Goal: Task Accomplishment & Management: Use online tool/utility

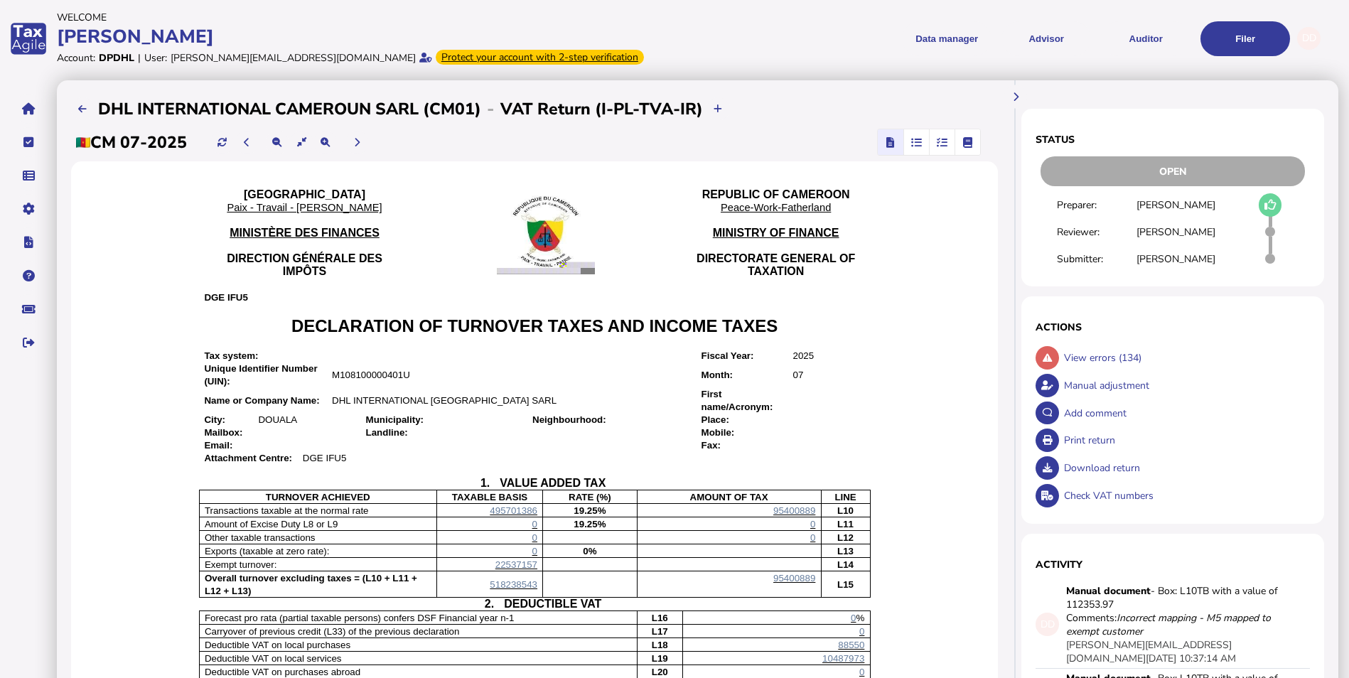
click at [725, 205] on icon at bounding box center [1270, 205] width 12 height 1
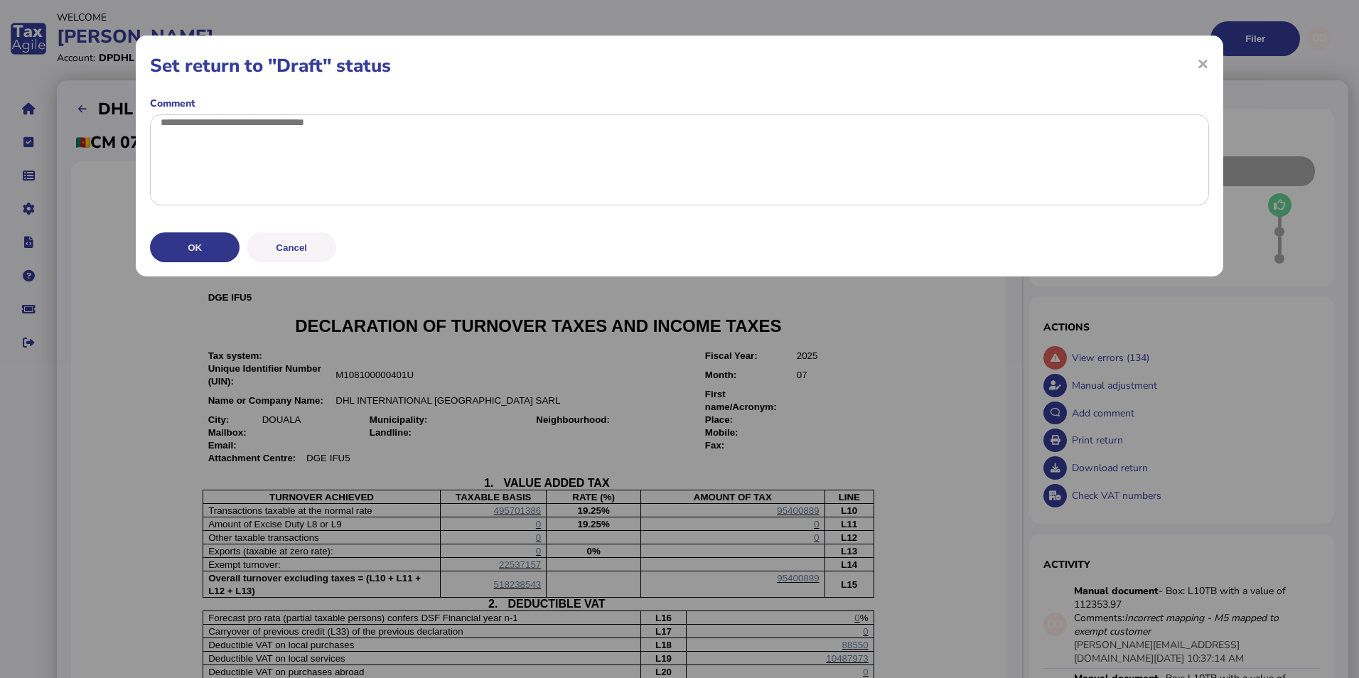
click at [198, 262] on button "OK" at bounding box center [195, 247] width 90 height 30
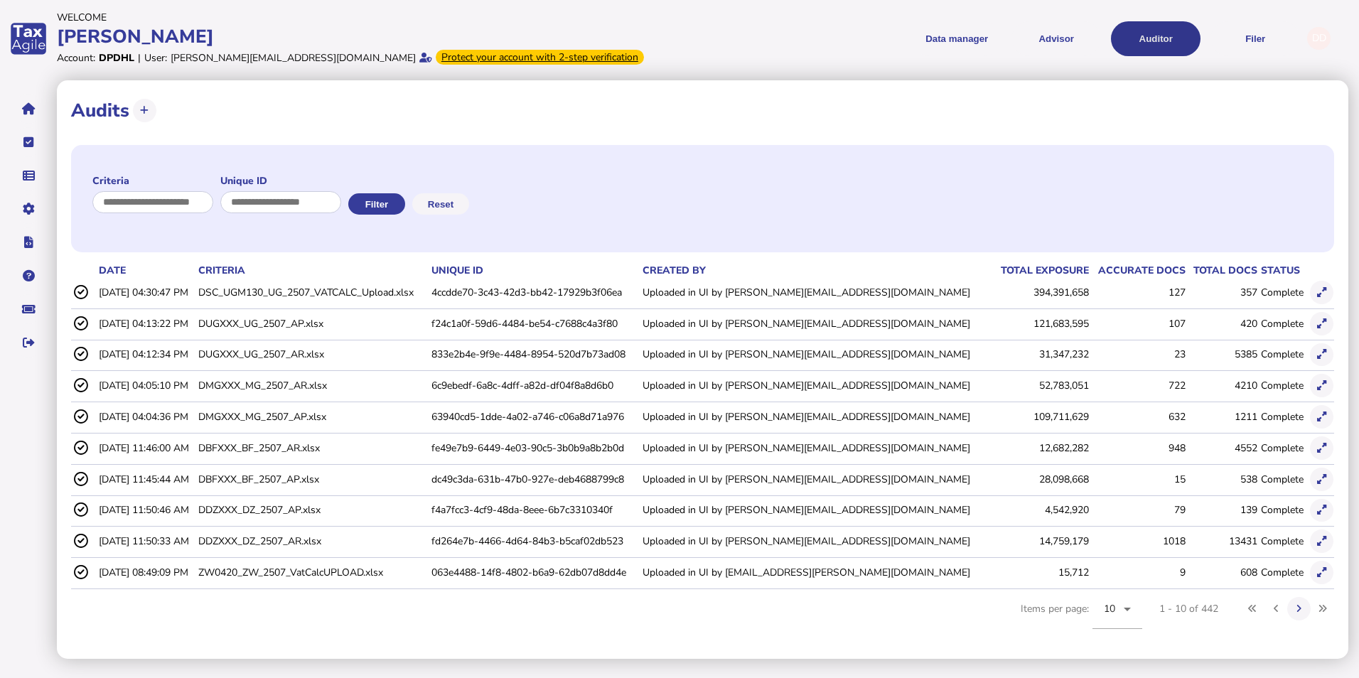
click at [1163, 41] on button "Auditor" at bounding box center [1156, 38] width 90 height 35
click at [1136, 608] on div "10" at bounding box center [1117, 609] width 50 height 40
click at [1115, 561] on span "100" at bounding box center [1113, 566] width 18 height 17
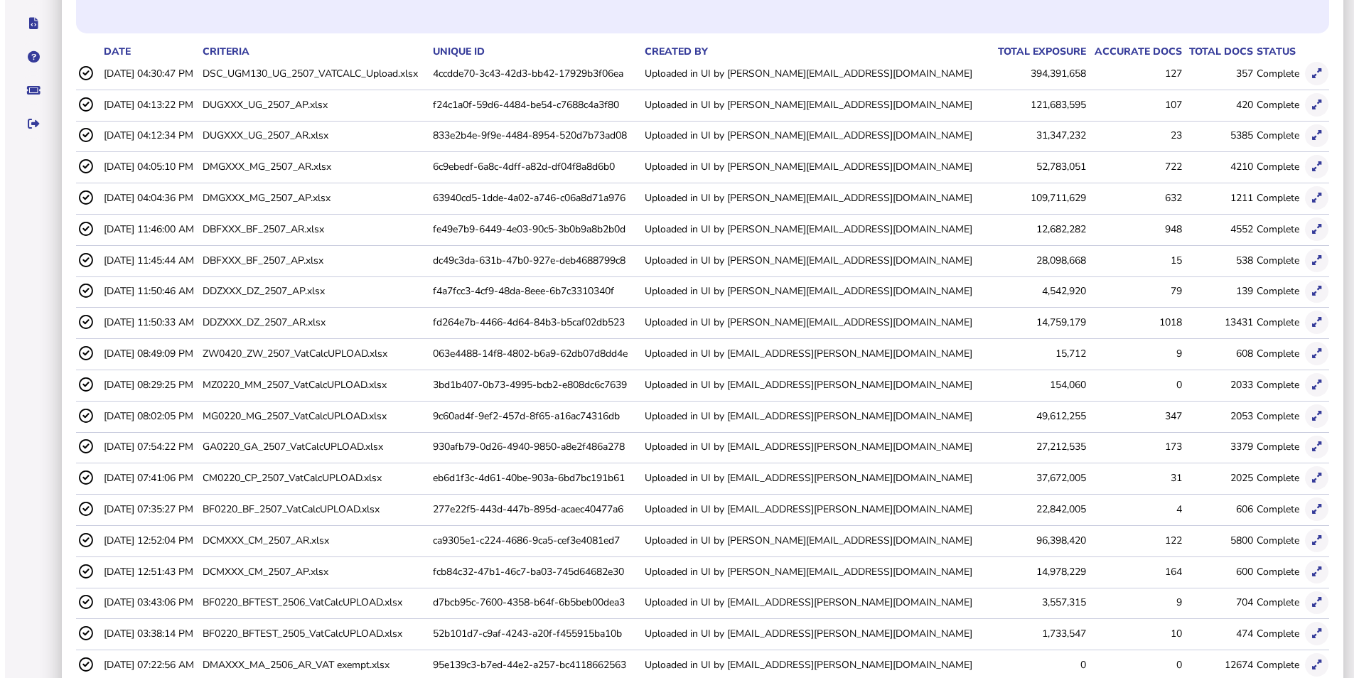
scroll to position [213, 0]
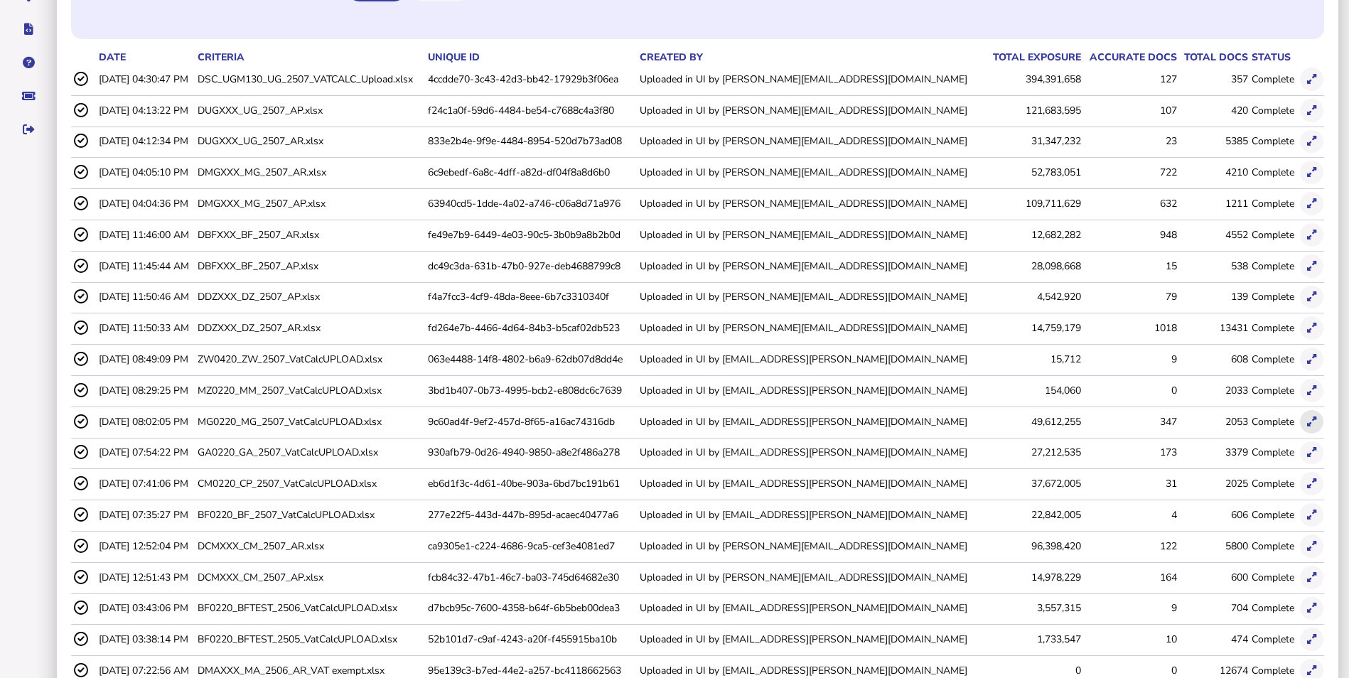
click at [1311, 421] on icon at bounding box center [1311, 421] width 9 height 9
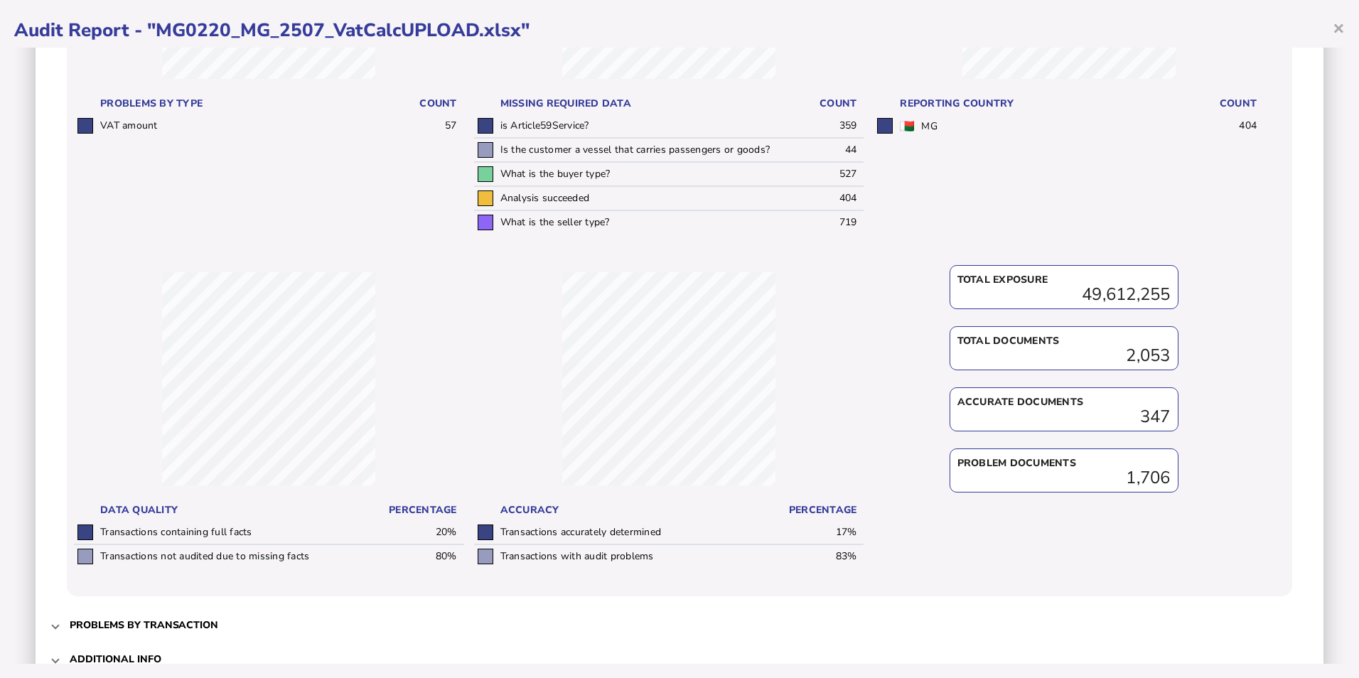
scroll to position [380, 0]
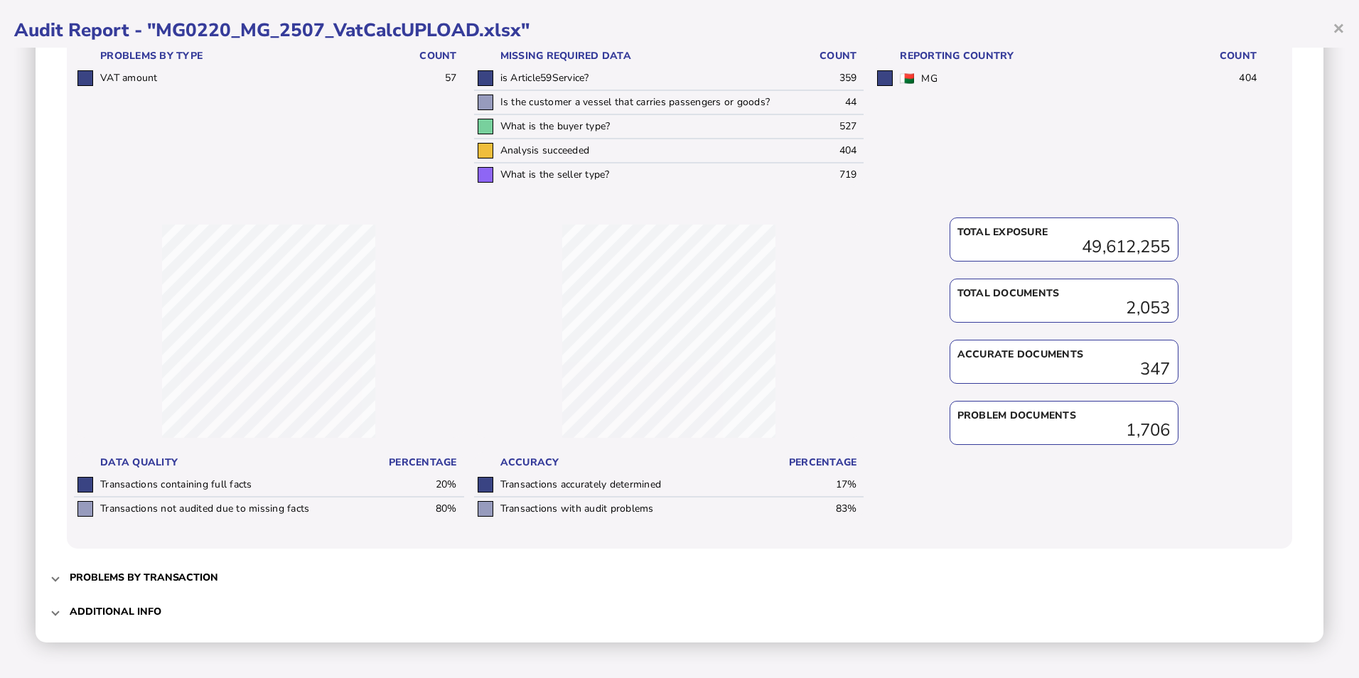
click at [134, 608] on h3 "Additional info" at bounding box center [116, 612] width 92 height 14
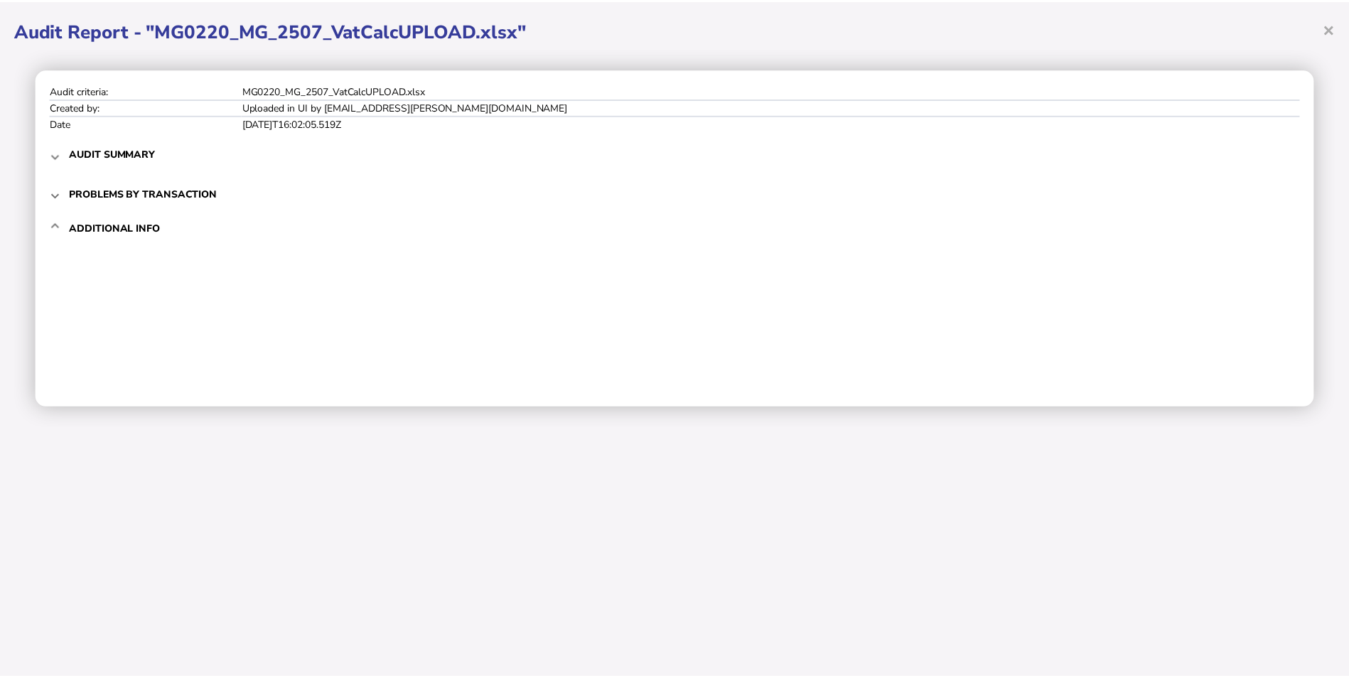
scroll to position [0, 0]
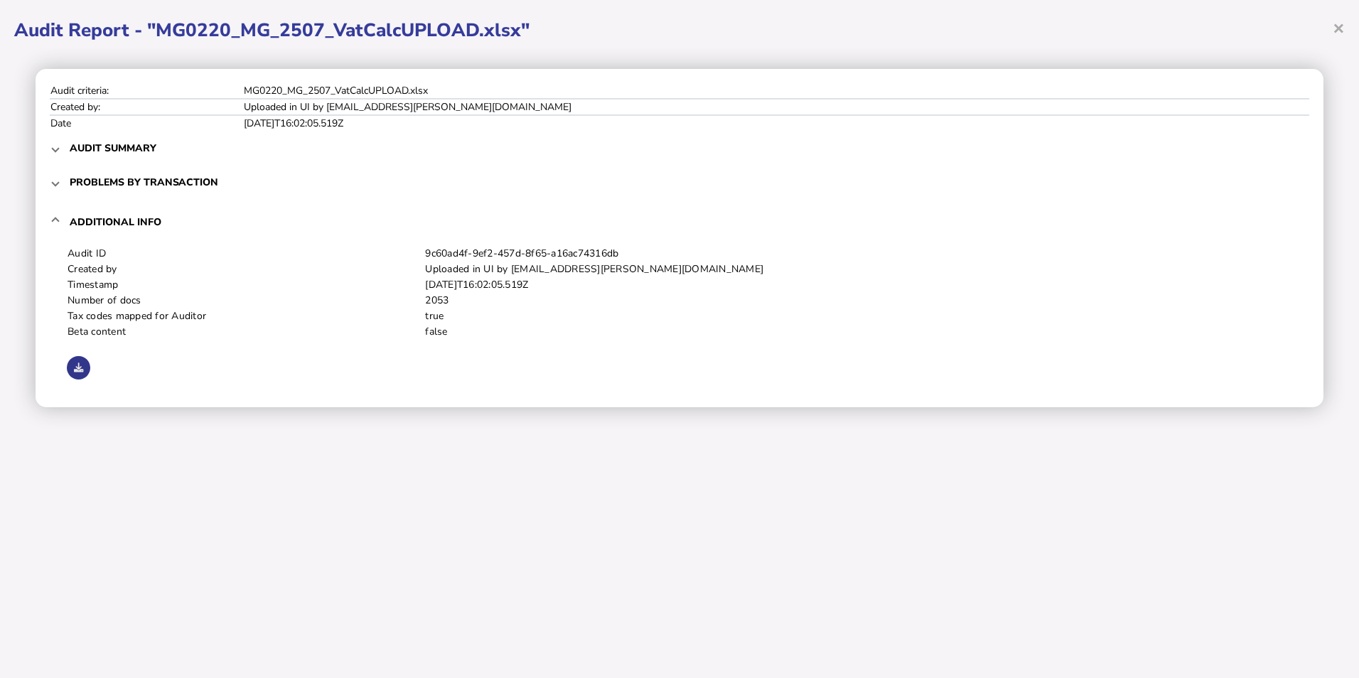
click at [77, 371] on icon at bounding box center [78, 367] width 9 height 9
click at [790, 530] on div "× Audit Report - "MG0220_MG_2507_VatCalcUPLOAD.xlsx" Audit criteria: MG0220_MG_…" at bounding box center [679, 339] width 1359 height 678
click at [80, 371] on icon at bounding box center [78, 367] width 9 height 9
drag, startPoint x: 1239, startPoint y: 60, endPoint x: 1192, endPoint y: 537, distance: 479.2
click at [1193, 537] on div "× Audit Report - "MG0220_MG_2507_VatCalcUPLOAD.xlsx" Audit criteria: MG0220_MG_…" at bounding box center [679, 339] width 1359 height 678
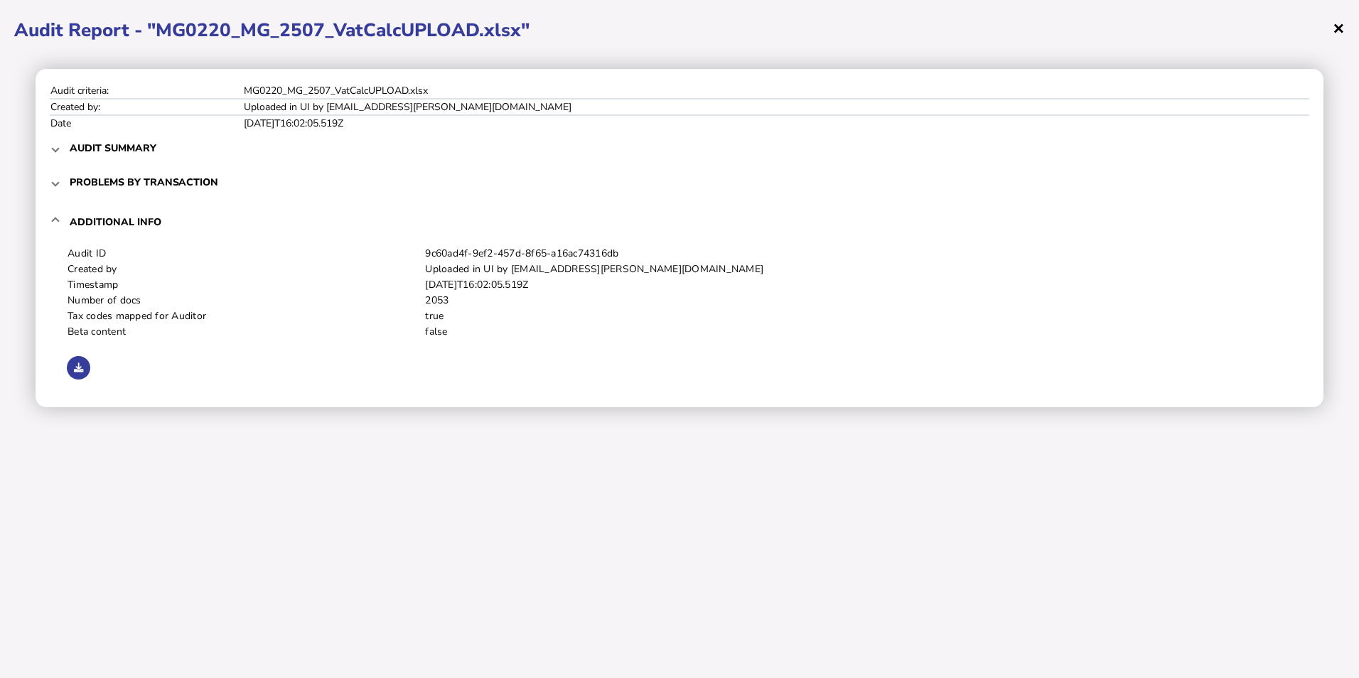
click at [1336, 23] on span "×" at bounding box center [1339, 27] width 12 height 27
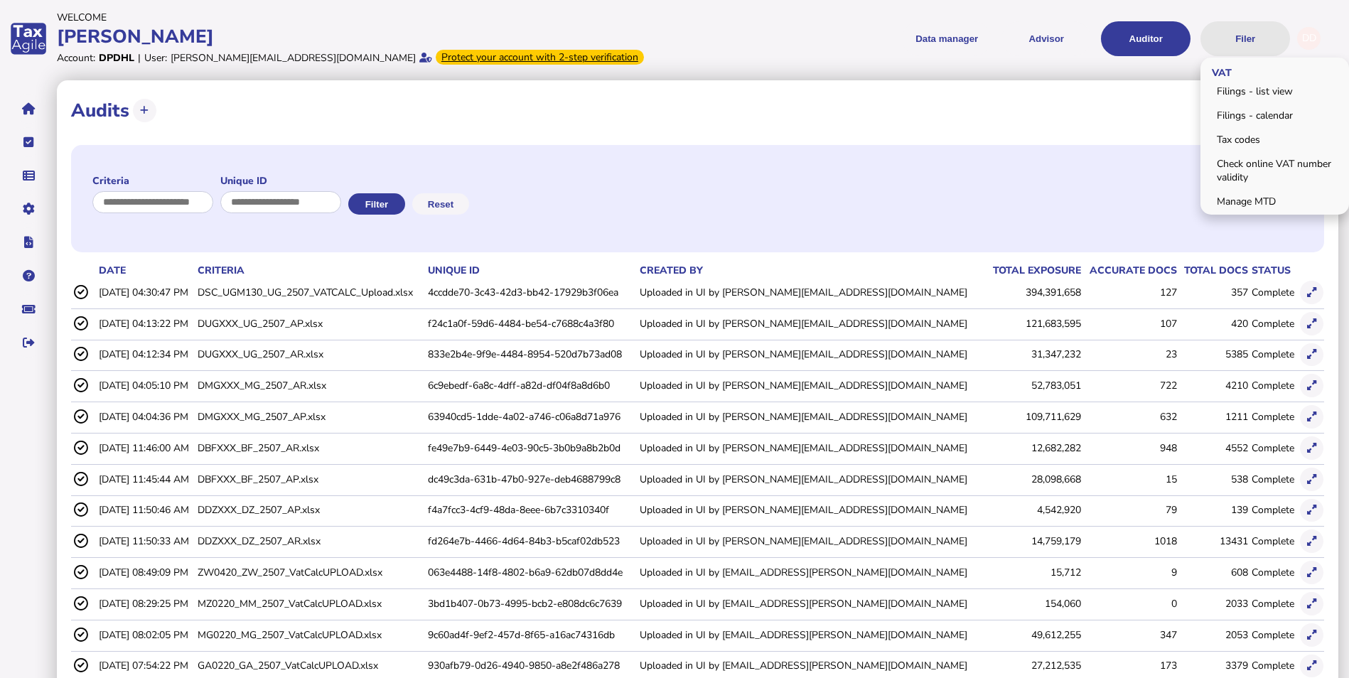
click at [1234, 41] on button "Filer" at bounding box center [1245, 38] width 90 height 35
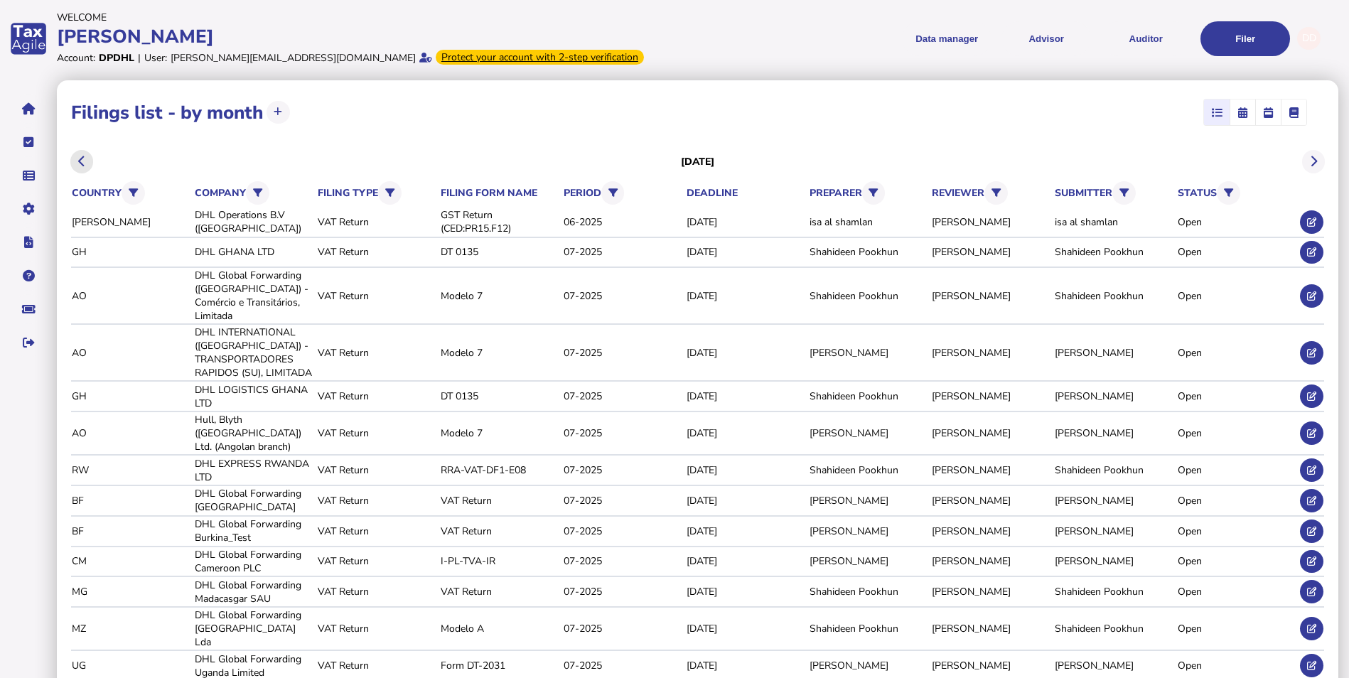
click at [74, 163] on button at bounding box center [81, 161] width 23 height 23
click at [1310, 161] on icon at bounding box center [1313, 161] width 7 height 1
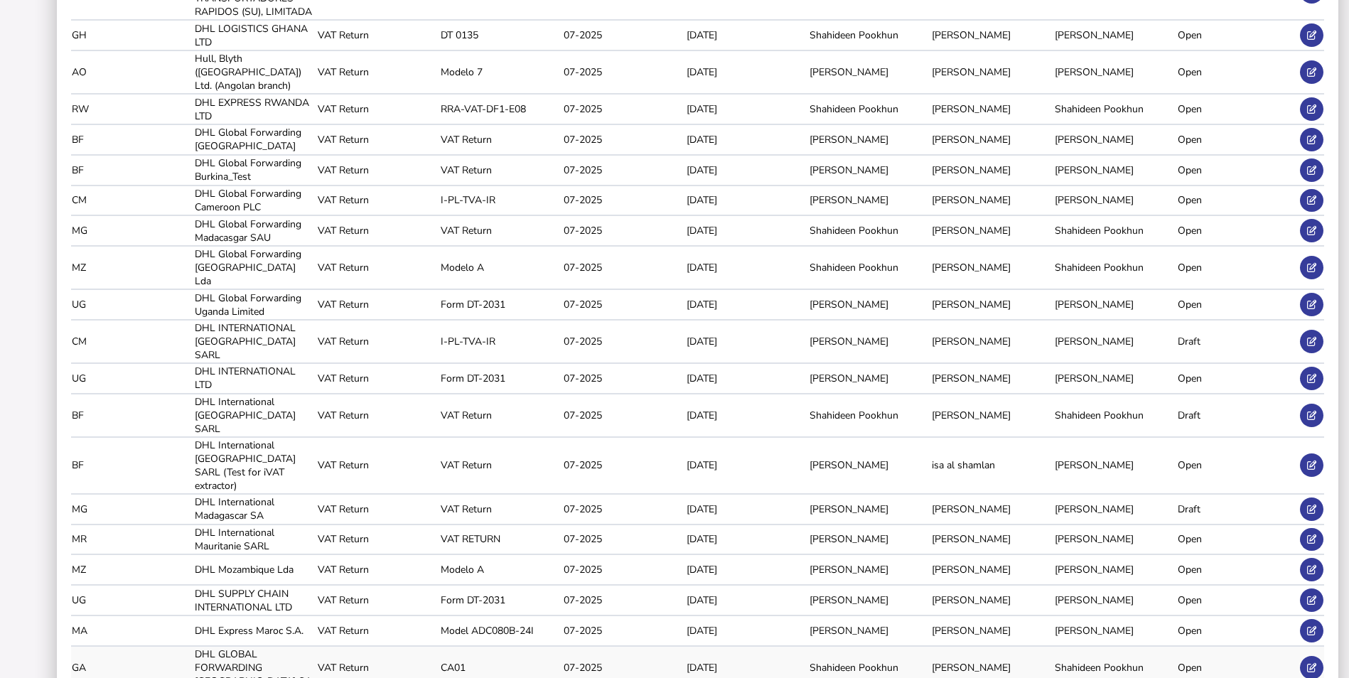
scroll to position [360, 0]
click at [1313, 227] on icon at bounding box center [1311, 231] width 9 height 9
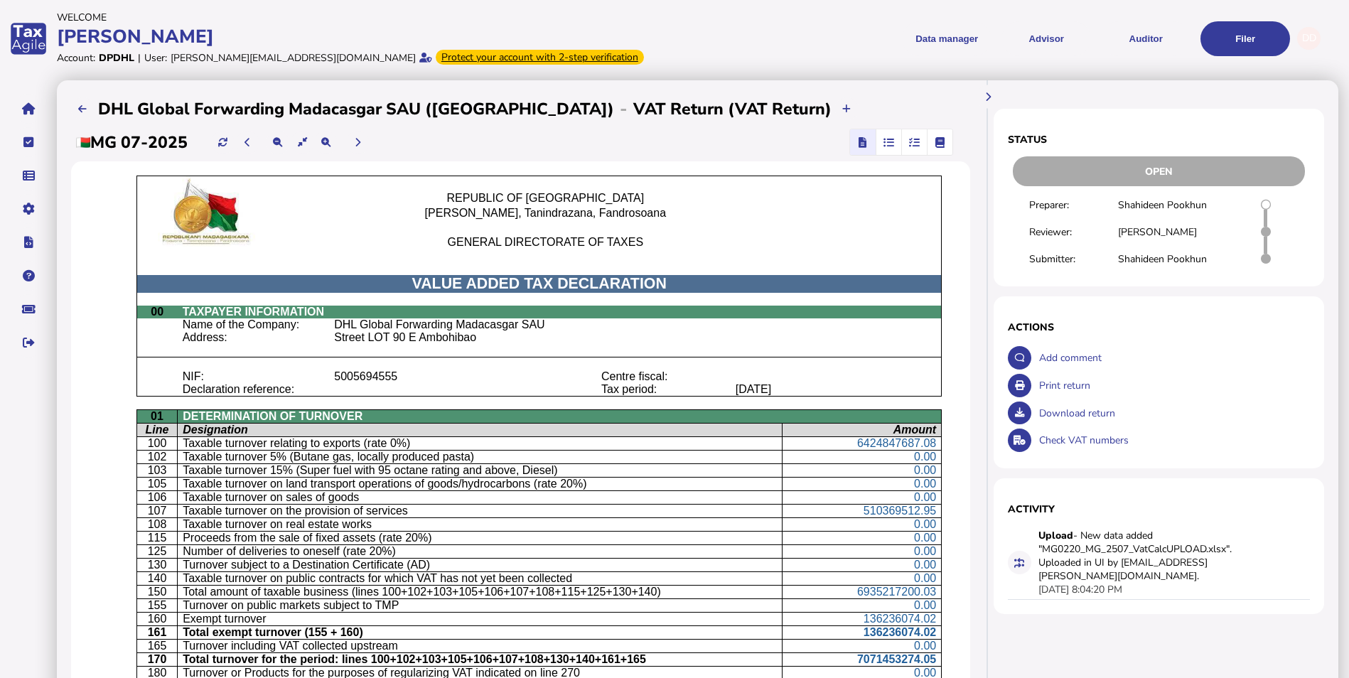
click at [944, 143] on icon "button" at bounding box center [940, 142] width 10 height 1
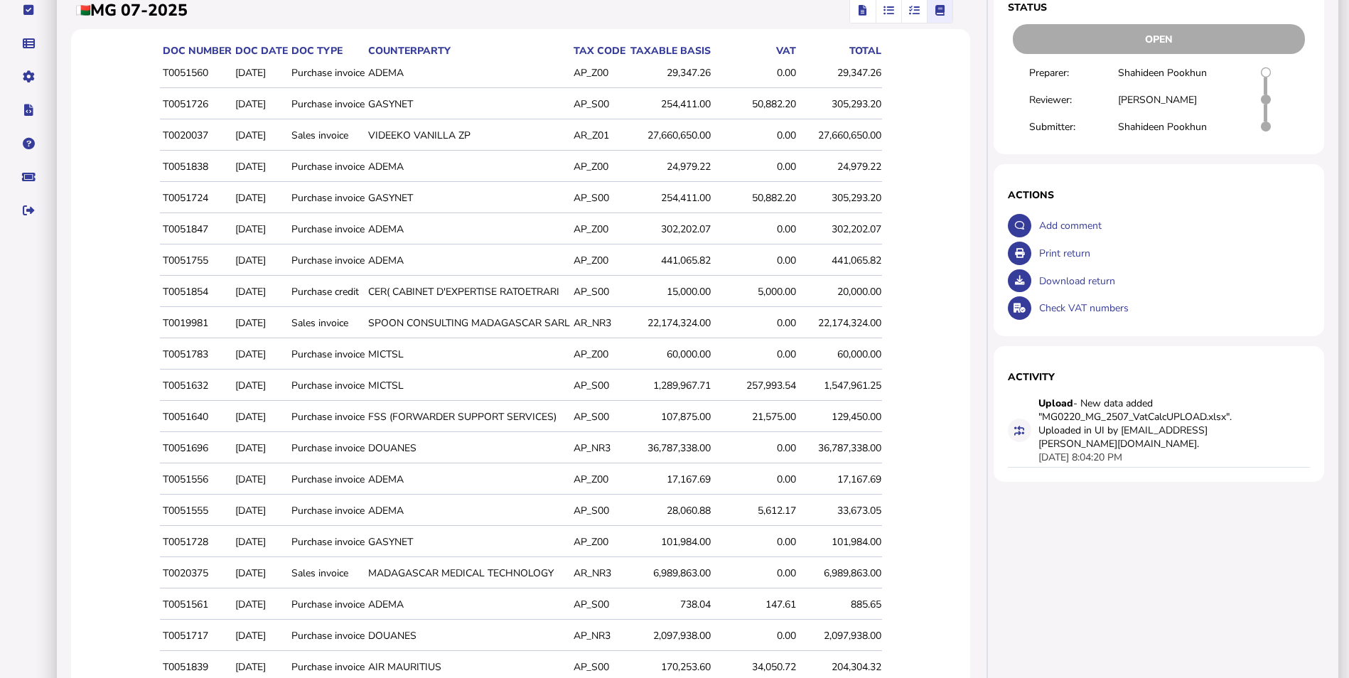
scroll to position [236, 0]
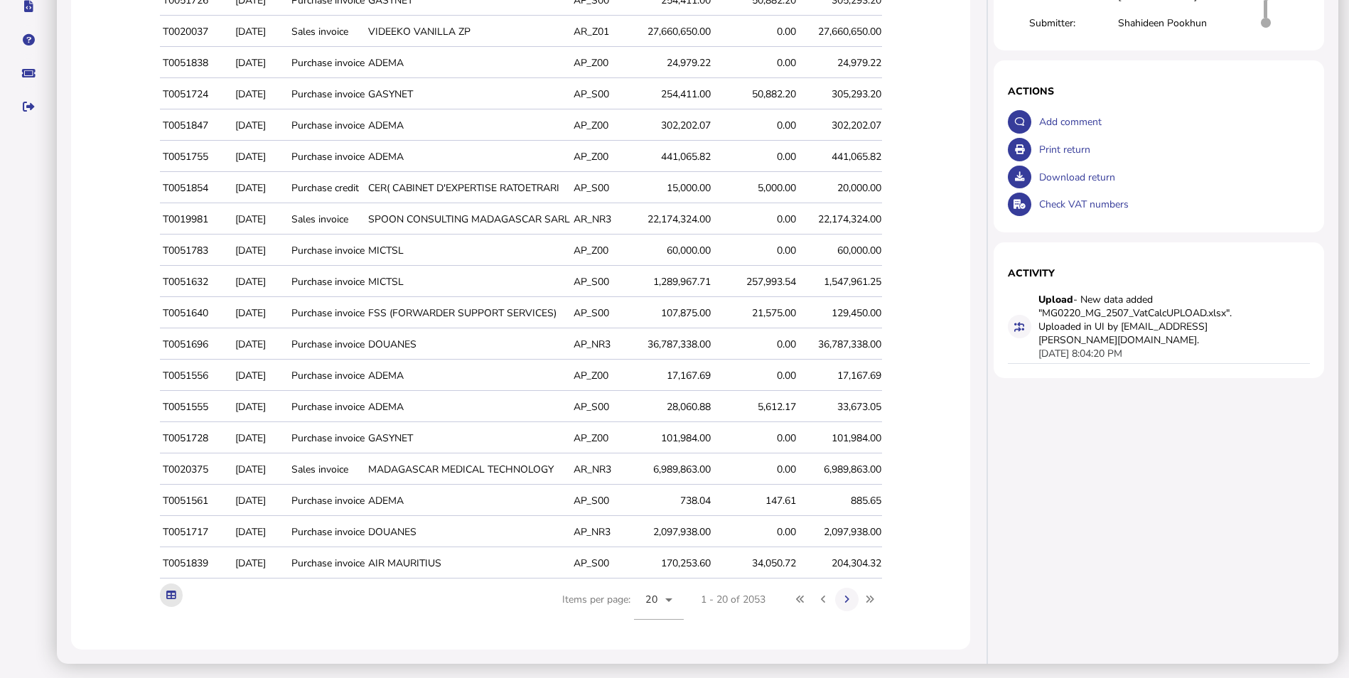
click at [169, 601] on button at bounding box center [171, 594] width 23 height 23
